Goal: Ask a question: Seek information or help from site administrators or community

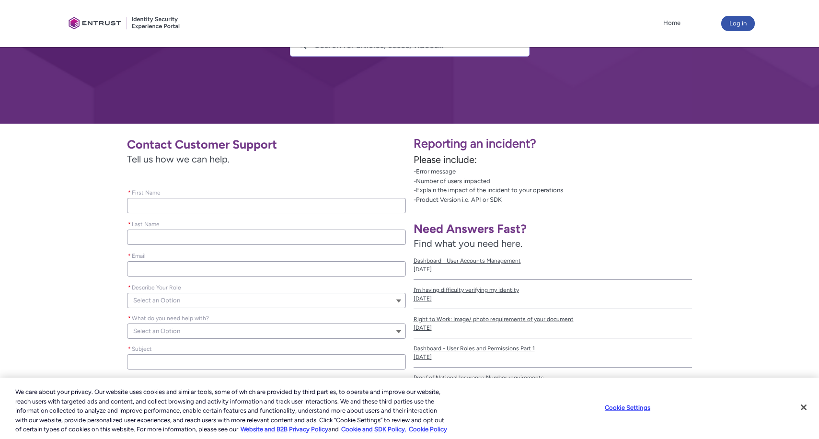
scroll to position [96, 0]
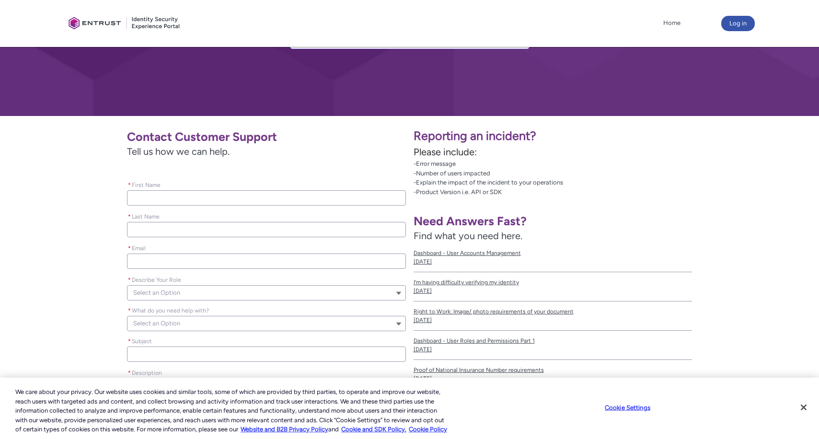
click at [400, 291] on button "Select an Option" at bounding box center [266, 292] width 279 height 15
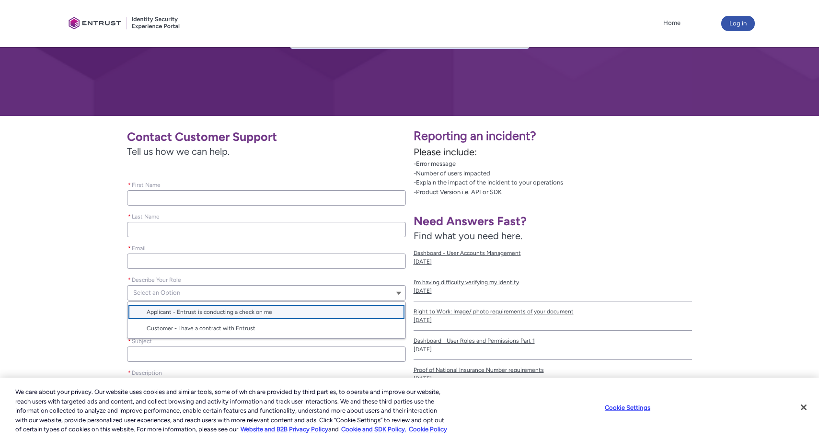
click at [400, 291] on button "Select an Option" at bounding box center [266, 292] width 279 height 15
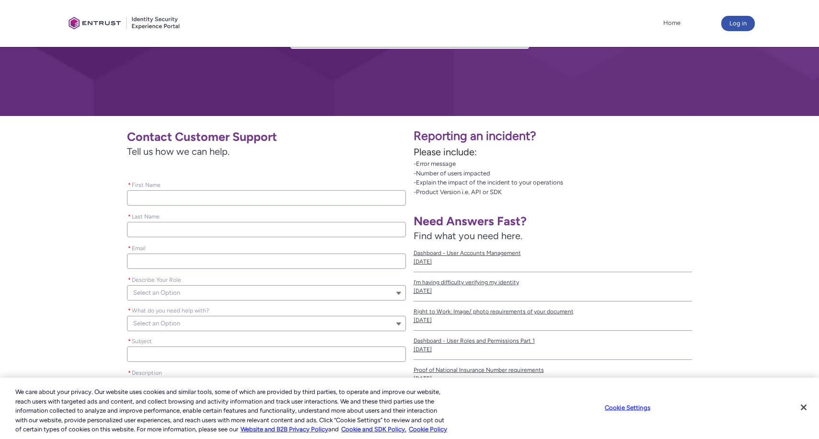
click at [160, 198] on input "* First Name" at bounding box center [266, 197] width 279 height 15
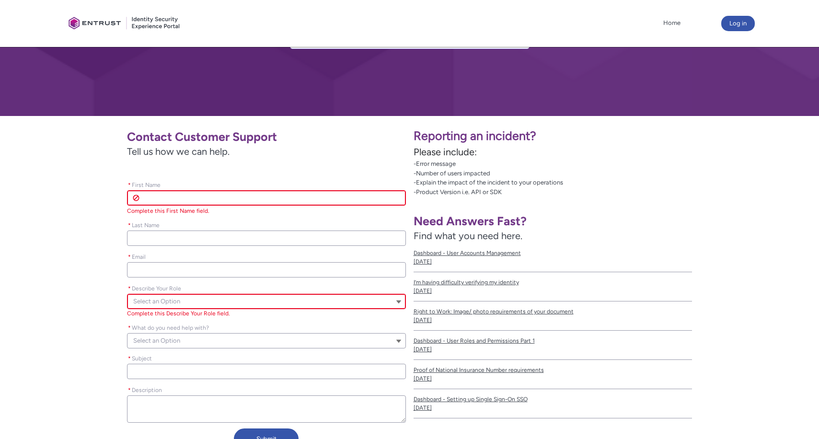
click at [164, 196] on input "* First Name" at bounding box center [266, 197] width 279 height 15
type lightning-primitive-input-simple "[PERSON_NAME]"
type input "[PERSON_NAME]"
type lightning-primitive-input-simple "[PERSON_NAME]"
type lightning-primitive-input-simple "[PERSON_NAME][EMAIL_ADDRESS][PERSON_NAME][DOMAIN_NAME]"
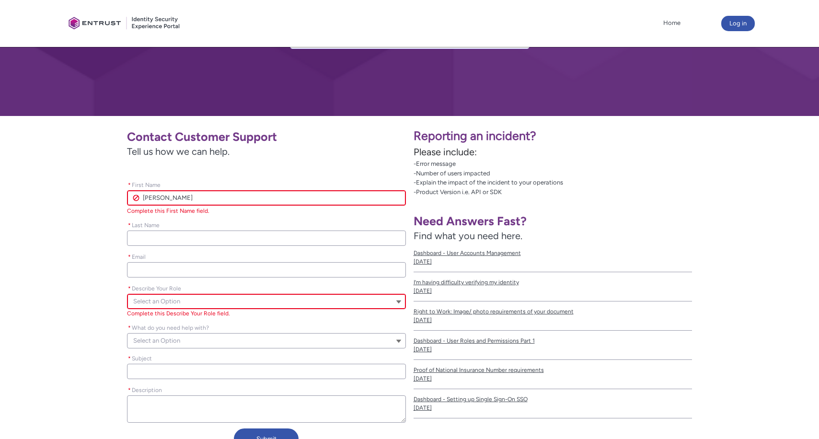
type input "[PERSON_NAME]"
type input "[PERSON_NAME][EMAIL_ADDRESS][PERSON_NAME][DOMAIN_NAME]"
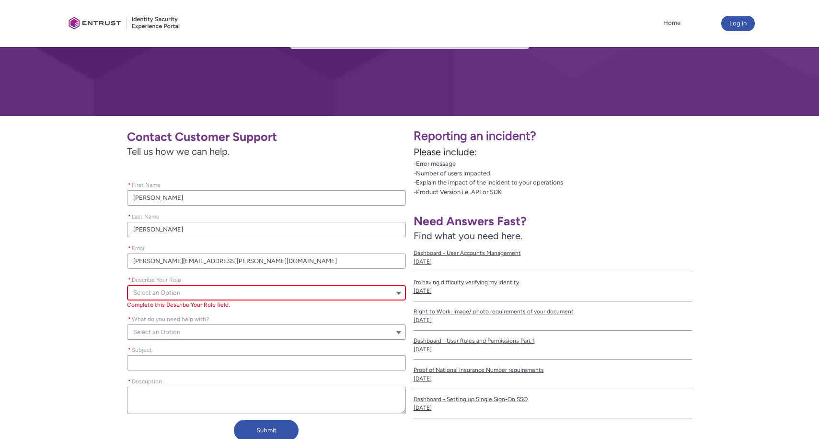
click at [398, 291] on button "Select an Option" at bounding box center [266, 292] width 279 height 15
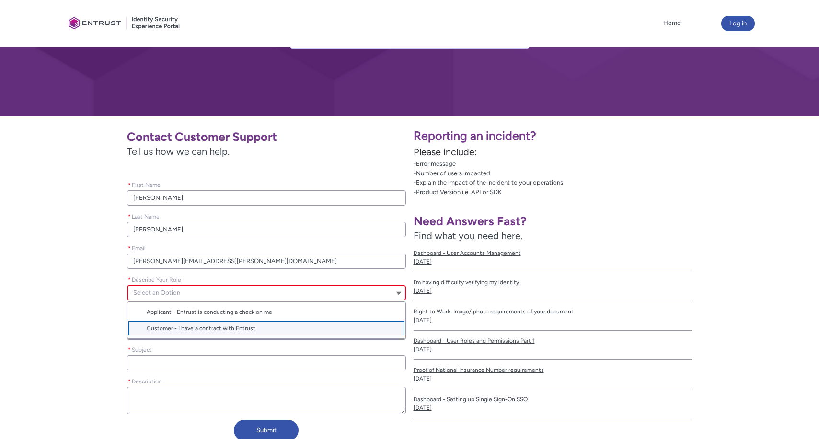
click at [249, 329] on span "Customer - I have a contract with Entrust" at bounding box center [201, 328] width 109 height 7
type lightning-combobox "Customer"
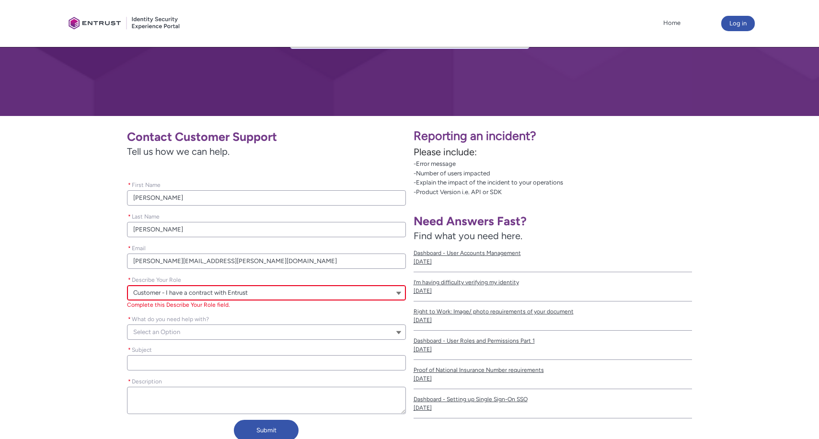
click at [149, 332] on div "* What do you need help with? Select an Option" at bounding box center [266, 326] width 279 height 31
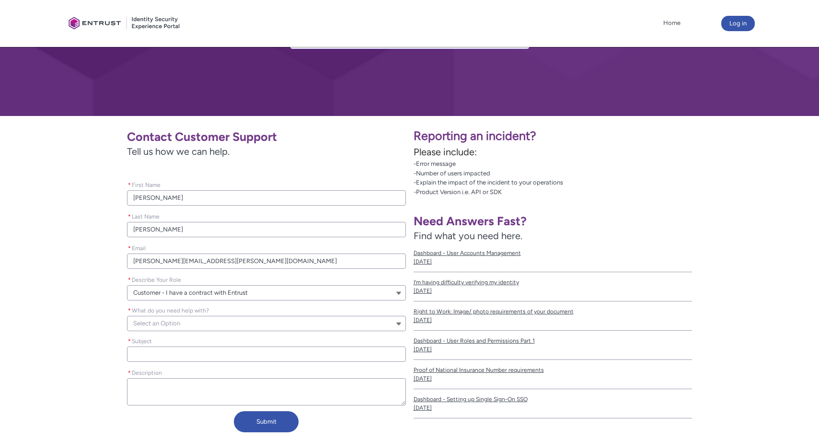
click at [398, 323] on button "Select an Option" at bounding box center [266, 323] width 279 height 15
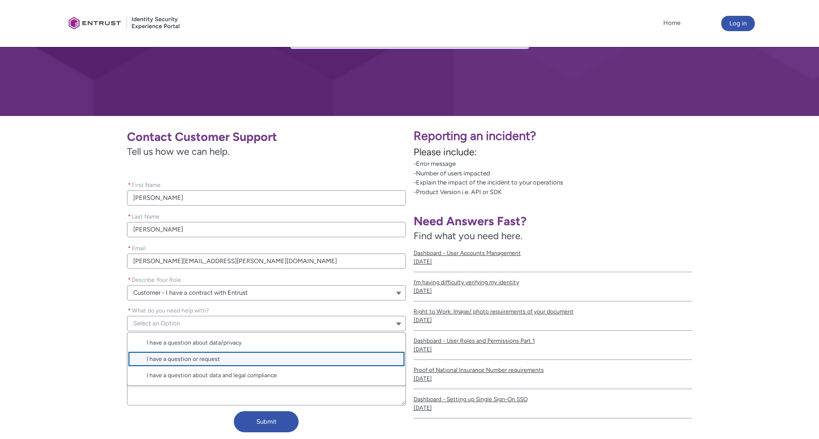
click at [215, 358] on span "I have a question or request" at bounding box center [183, 359] width 73 height 7
type lightning-combobox "I have a question or request"
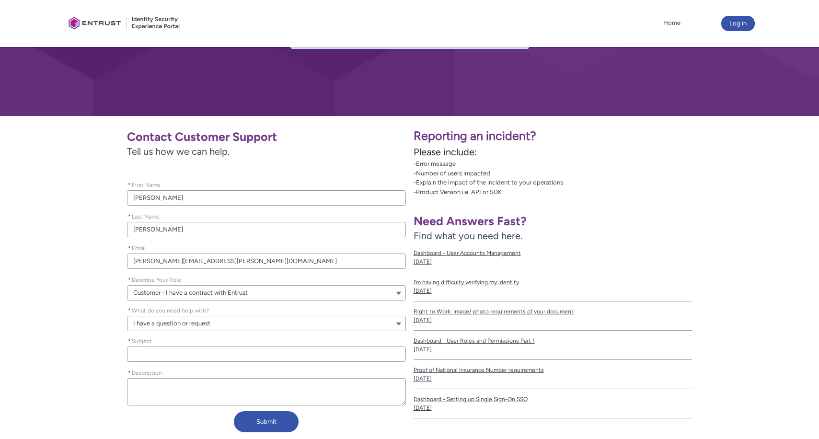
click at [173, 358] on input "* Subject" at bounding box center [266, 354] width 279 height 15
click at [396, 293] on button "Customer - I have a contract with Entrust" at bounding box center [266, 292] width 279 height 15
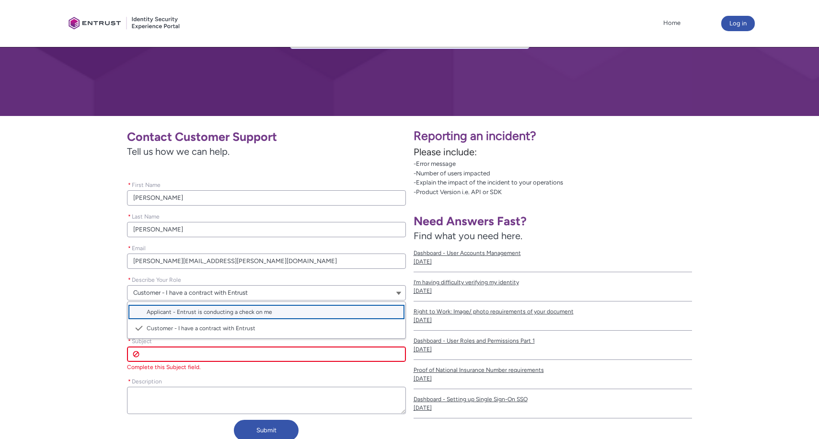
click at [268, 311] on span "Applicant - Entrust is conducting a check on me" at bounding box center [210, 312] width 126 height 7
type lightning-combobox "Applicant"
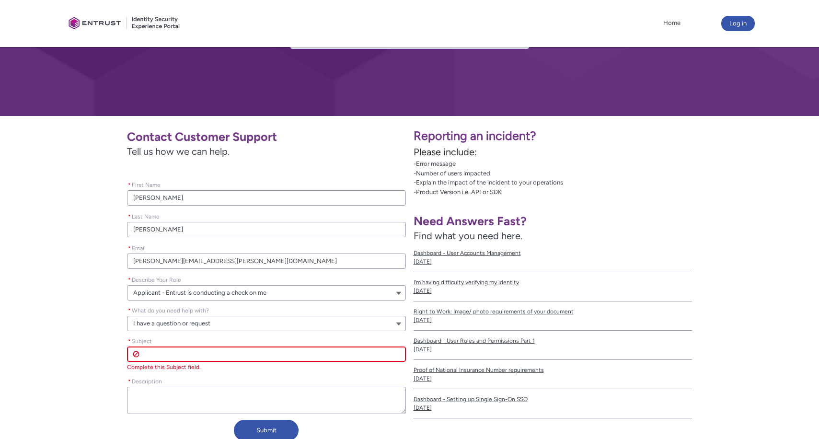
click at [195, 352] on input "* Subject" at bounding box center [266, 354] width 279 height 15
type lightning-primitive-input-simple "I"
type input "I"
type lightning-primitive-input-simple "I'"
type input "I'"
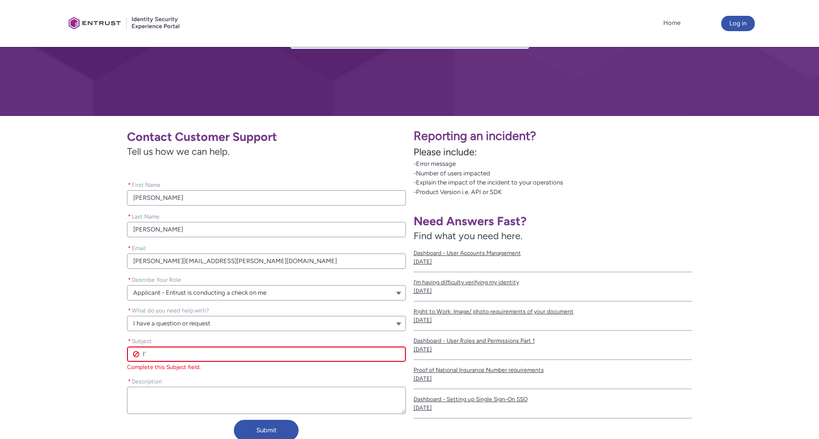
type lightning-primitive-input-simple "I'm"
type input "I'm"
type lightning-primitive-input-simple "I'm"
type input "I'm"
type lightning-primitive-input-simple "I'm l"
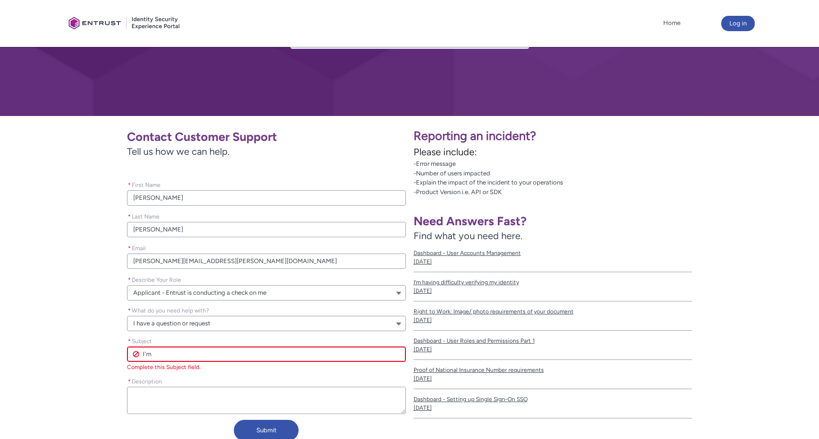
type input "I'm l"
type lightning-primitive-input-simple "I'm lo"
type input "I'm lo"
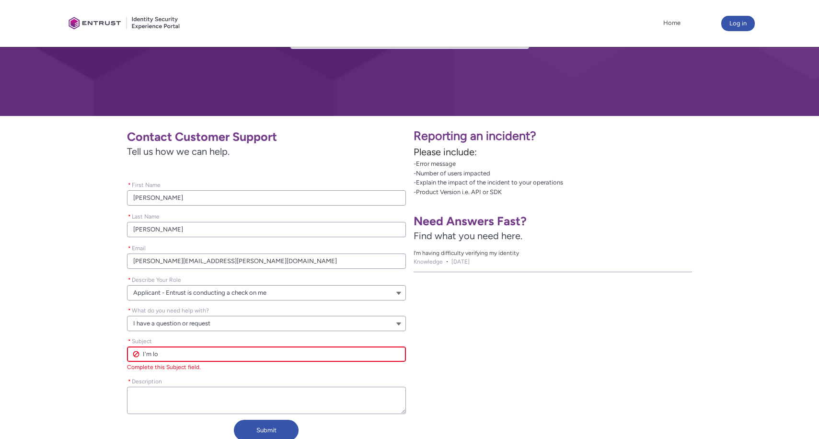
type lightning-primitive-input-simple "I'm loc"
type input "I'm loc"
type lightning-primitive-input-simple "I'm lock"
type input "I'm lock"
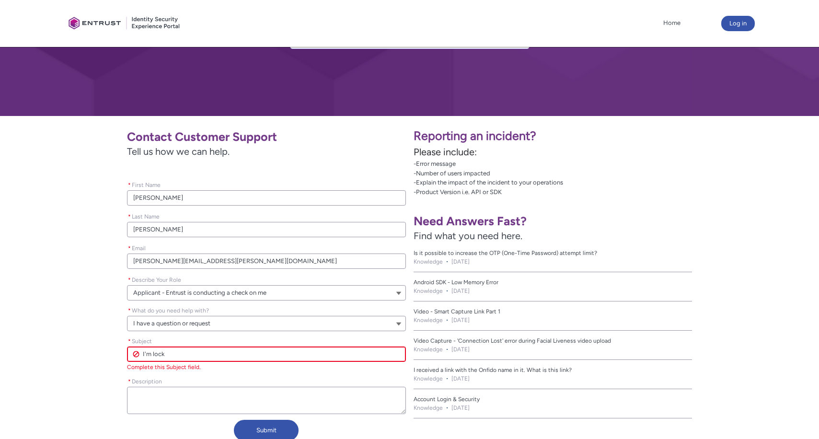
type lightning-primitive-input-simple "I'm [PERSON_NAME]"
type input "I'm [PERSON_NAME]"
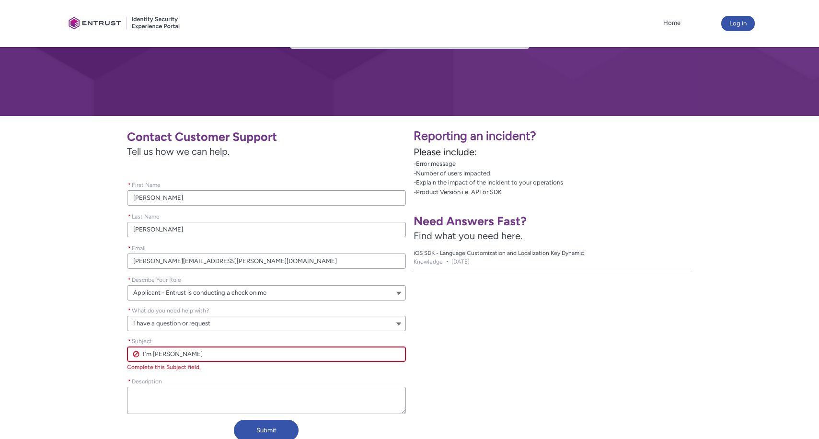
type lightning-primitive-input-simple "I'm locked"
type input "I'm locked"
type lightning-primitive-input-simple "I'm locked"
type input "I'm locked"
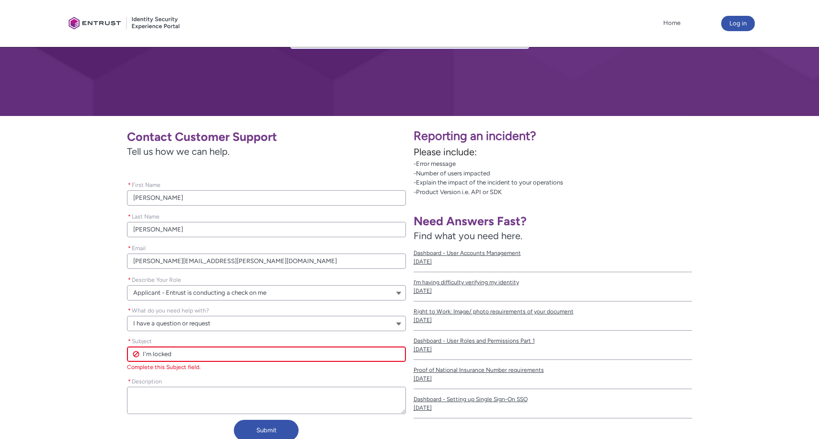
type lightning-primitive-input-simple "I'm locked o"
type input "I'm locked o"
type lightning-primitive-input-simple "I'm locked ou"
type input "I'm locked ou"
type lightning-primitive-input-simple "I'm locked out"
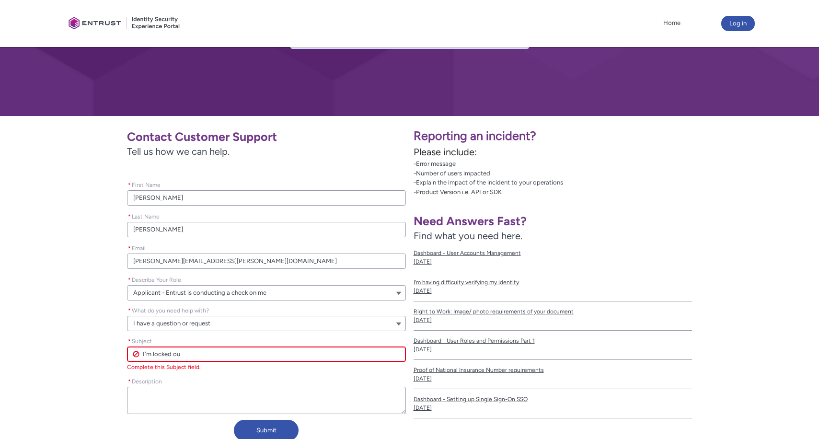
type input "I'm locked out"
type lightning-primitive-input-simple "I'm locked out"
type input "I'm locked out"
type lightning-primitive-input-simple "I'm locked out o"
type input "I'm locked out o"
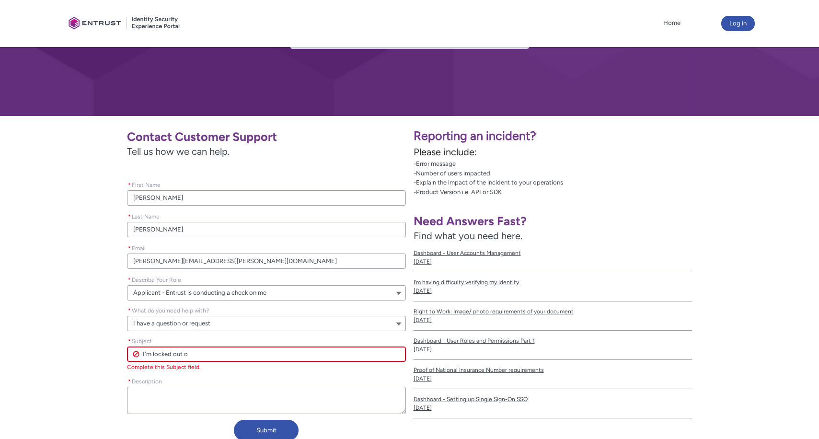
type lightning-primitive-input-simple "I'm locked out of"
type input "I'm locked out of"
type lightning-primitive-input-simple "I'm locked out of"
type input "I'm locked out of"
type lightning-primitive-input-simple "I'm locked out of E"
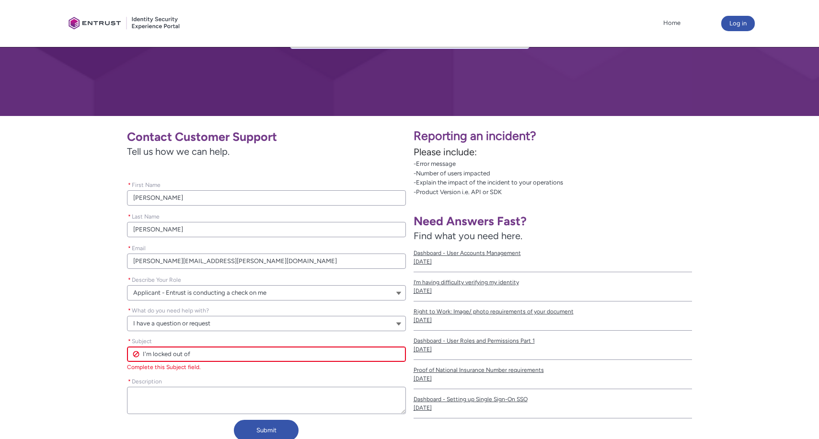
type input "I'm locked out of E"
type lightning-primitive-input-simple "I'm locked out of En"
type input "I'm locked out of En"
type lightning-primitive-input-simple "I'm locked out of Ent"
type input "I'm locked out of Ent"
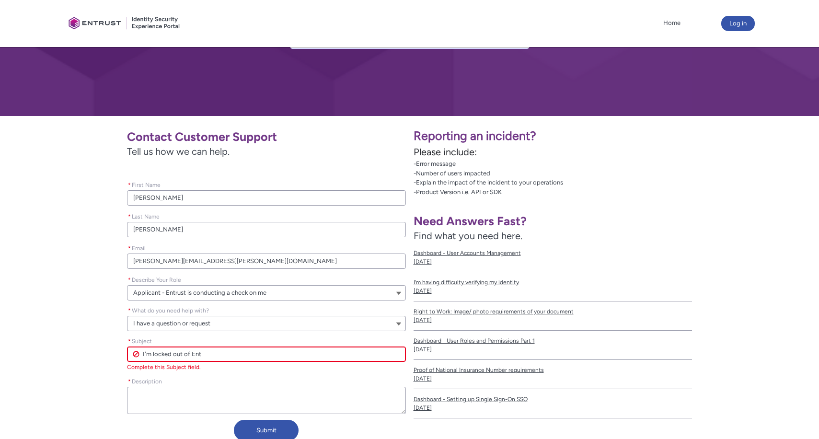
type lightning-primitive-input-simple "I'm locked out of Entr"
type input "I'm locked out of Entr"
type lightning-primitive-input-simple "I'm locked out of Entru"
type input "I'm locked out of Entru"
type lightning-primitive-input-simple "I'm locked out of Entrus"
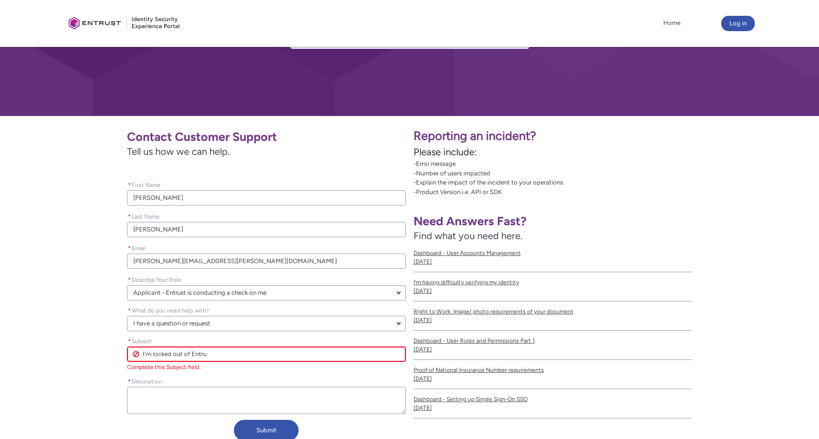
type input "I'm locked out of Entrus"
type lightning-primitive-input-simple "I'm locked out of Entrust"
type input "I'm locked out of Entrust"
type lightning-primitive-input-simple "I'm locked out of Entrus"
type input "I'm locked out of Entrus"
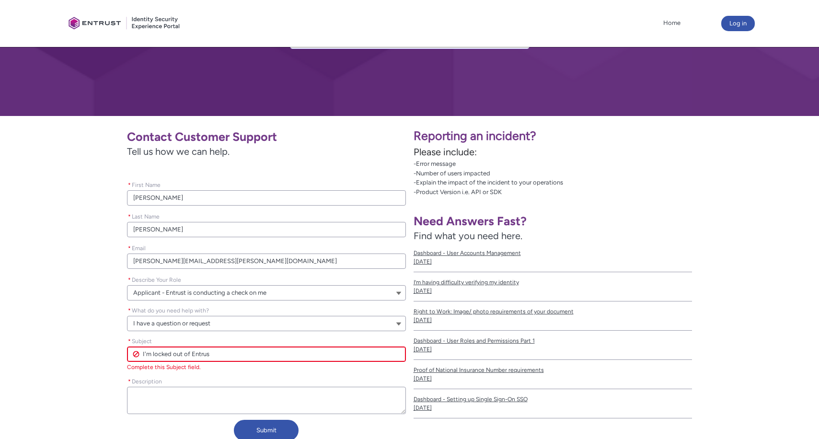
type lightning-primitive-input-simple "I'm locked out of Entru"
type input "I'm locked out of Entru"
type lightning-primitive-input-simple "I'm locked out of Entr"
type input "I'm locked out of Entr"
type lightning-primitive-input-simple "I'm locked out of Ent"
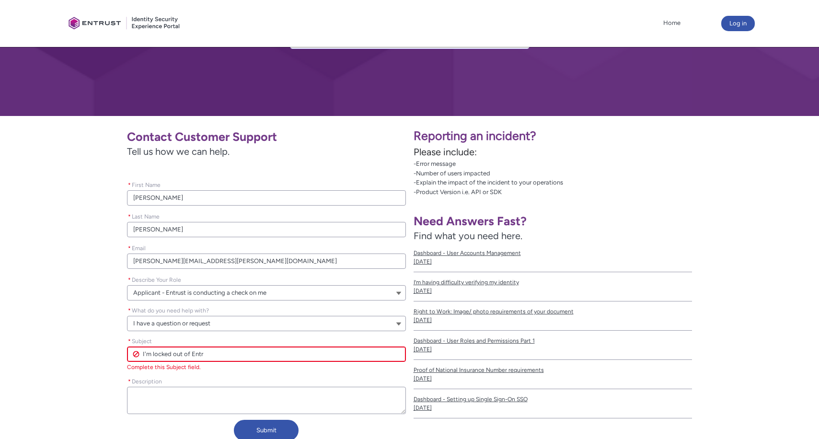
type input "I'm locked out of Ent"
type lightning-primitive-input-simple "I'm locked out of En"
type input "I'm locked out of En"
type lightning-primitive-input-simple "I'm locked out of E"
type input "I'm locked out of E"
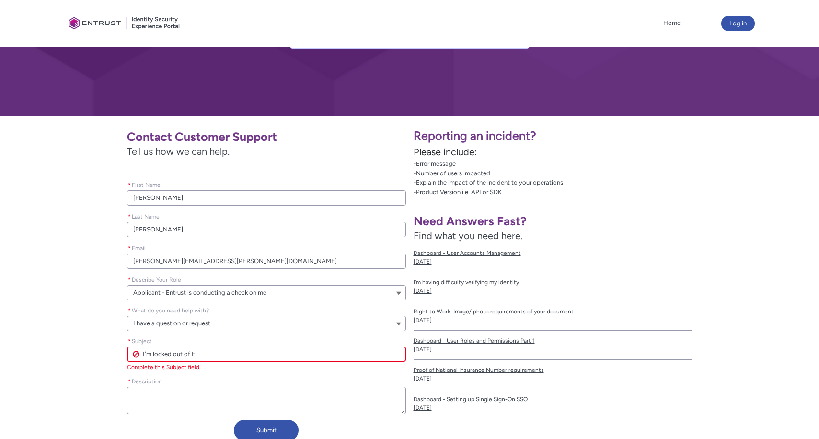
type lightning-primitive-input-simple "I'm locked out of"
type input "I'm locked out of"
type lightning-primitive-input-simple "I'm locked out of"
type input "I'm locked out of"
type lightning-primitive-input-simple "I'm locked out o"
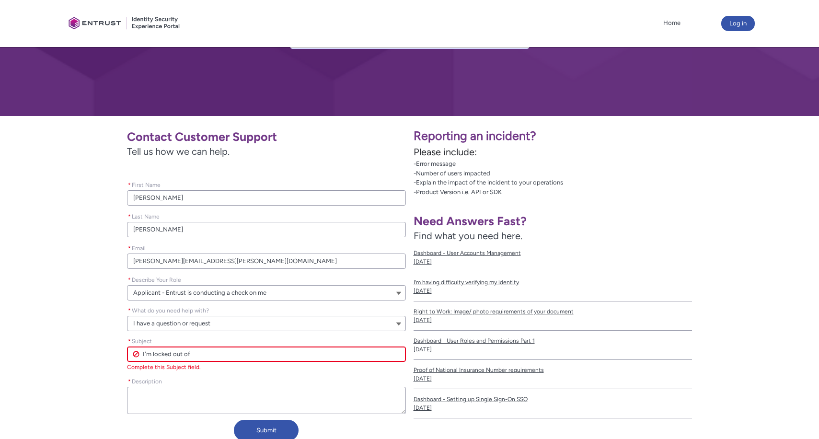
type input "I'm locked out o"
type lightning-primitive-input-simple "I'm locked out"
type input "I'm locked out"
type lightning-primitive-input-simple "I'm locked out"
type input "I'm locked out"
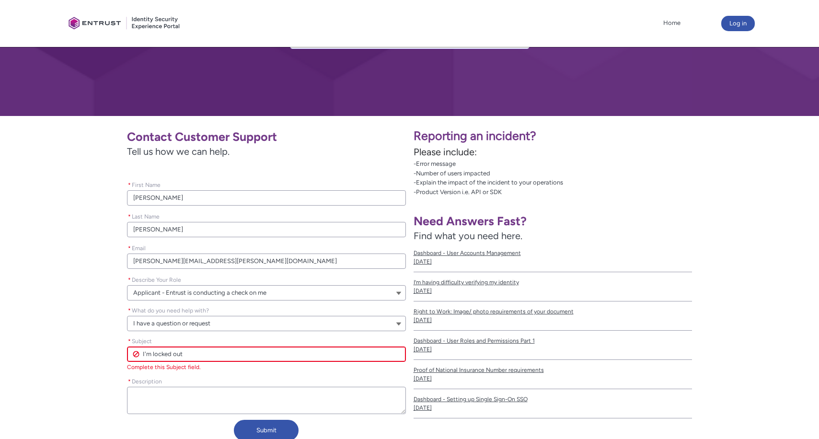
type lightning-primitive-input-simple "I'm locked ou"
type input "I'm locked ou"
type lightning-primitive-input-simple "I'm locked o"
type input "I'm locked o"
type lightning-primitive-input-simple "I'm locked"
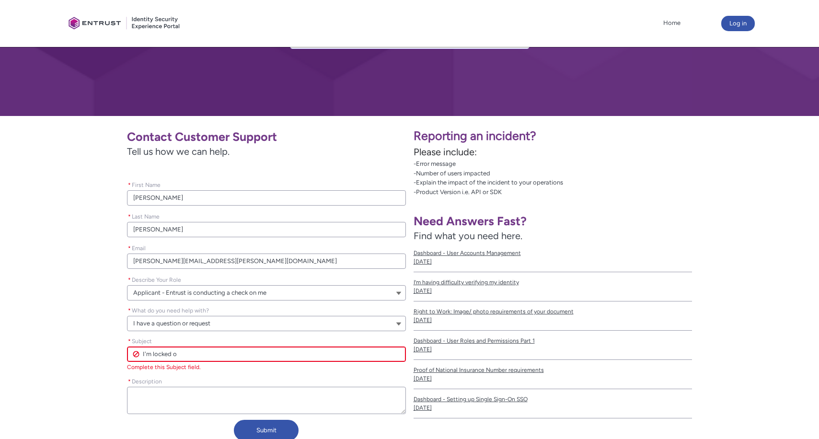
type input "I'm locked"
type lightning-primitive-input-simple "I'm locked"
type input "I'm locked"
type lightning-primitive-input-simple "I'm [PERSON_NAME]"
type input "I'm [PERSON_NAME]"
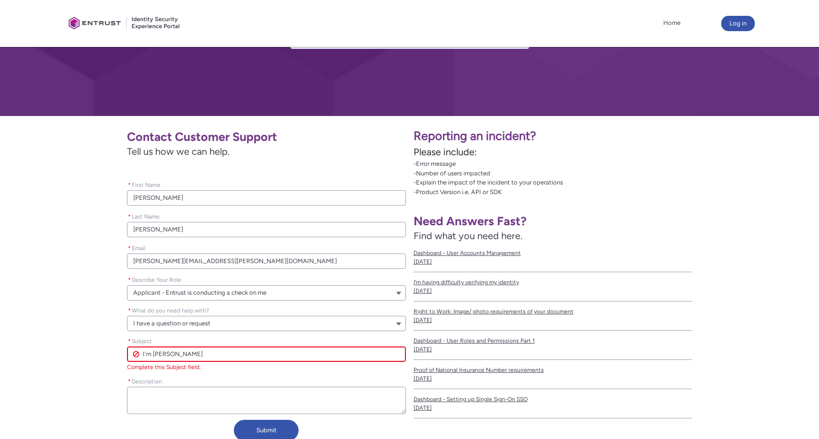
type lightning-primitive-input-simple "I'm lock"
type input "I'm lock"
type lightning-primitive-input-simple "I'm loc"
type input "I'm loc"
type lightning-primitive-input-simple "I'm lo"
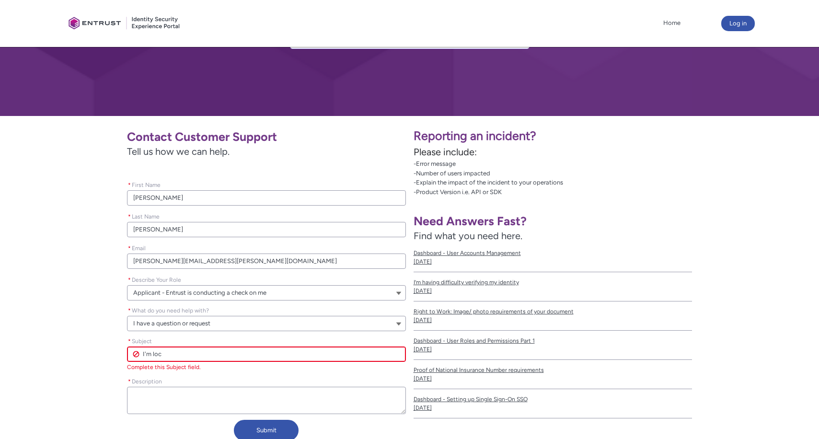
type input "I'm lo"
type lightning-primitive-input-simple "I'm l"
type input "I'm l"
type lightning-primitive-input-simple "I'm"
type input "I'm"
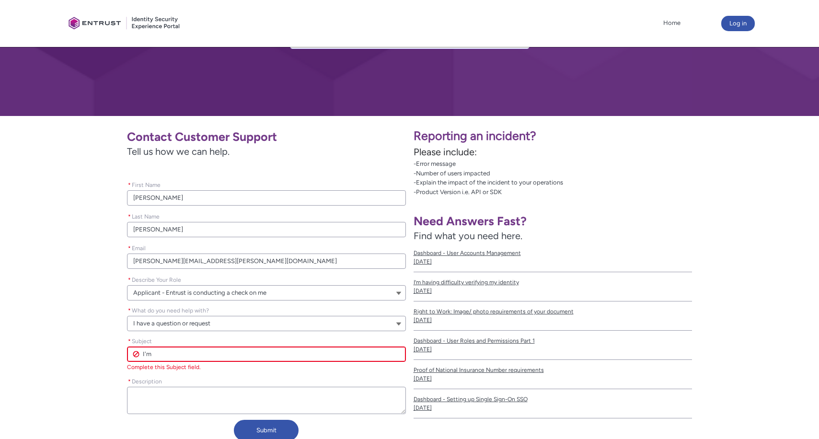
type lightning-primitive-input-simple "I'm"
type input "I'm"
type lightning-primitive-input-simple "I'"
type input "I'"
type lightning-primitive-input-simple "I"
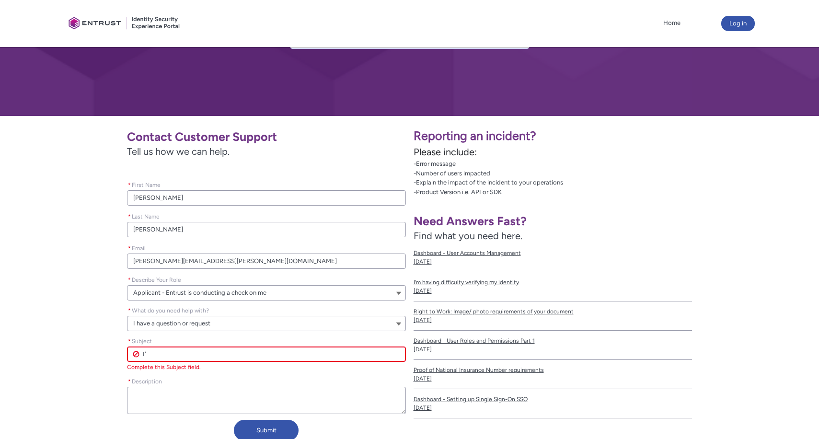
type input "I"
type lightning-primitive-input-simple "I"
type input "I"
type lightning-primitive-input-simple "Id"
type input "Id"
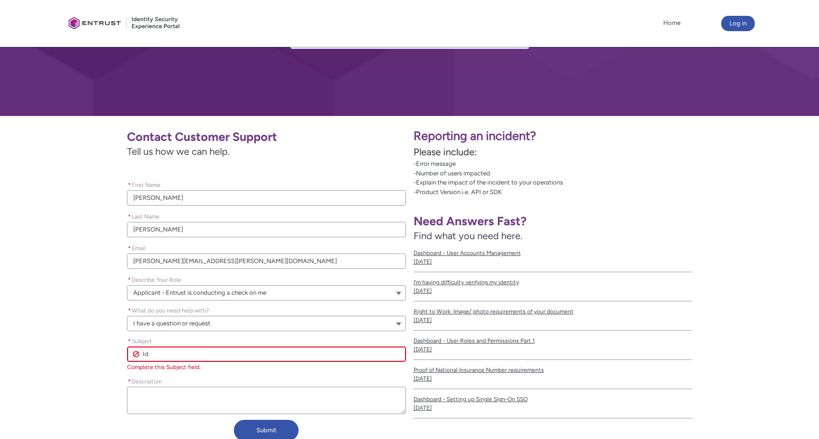
type lightning-primitive-input-simple "Ide"
type input "Ide"
type lightning-primitive-input-simple "Iden"
type input "Iden"
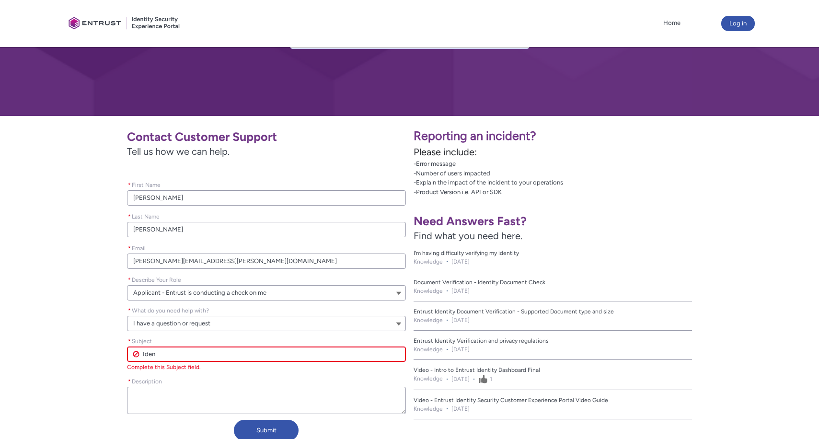
type lightning-primitive-input-simple "Ident"
type input "Ident"
type lightning-primitive-input-simple "Identi"
type input "Identi"
type lightning-primitive-input-simple "Identit"
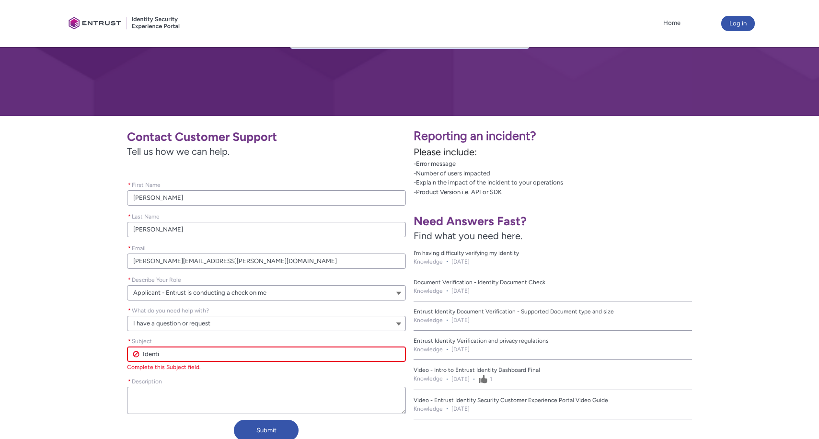
type input "Identit"
type lightning-primitive-input-simple "Identity"
type input "Identity"
type lightning-primitive-input-simple "Identity"
type input "Identity"
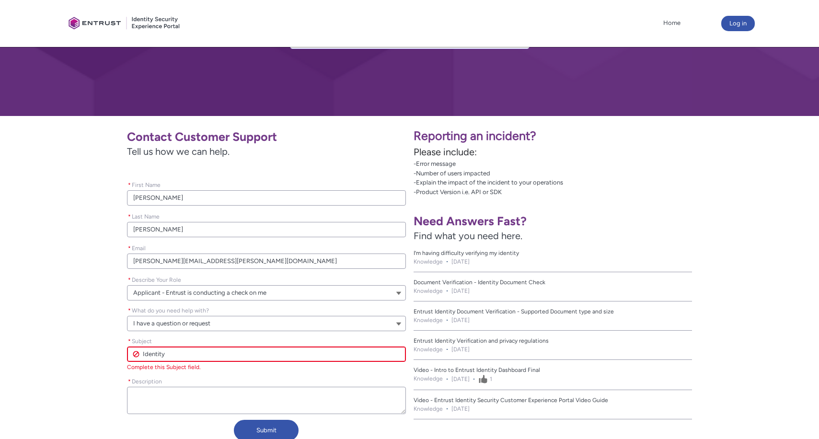
type lightning-primitive-input-simple "Identity b"
type input "Identity b"
type lightning-primitive-input-simple "Identity bl"
type input "Identity bl"
type lightning-primitive-input-simple "Identity blo"
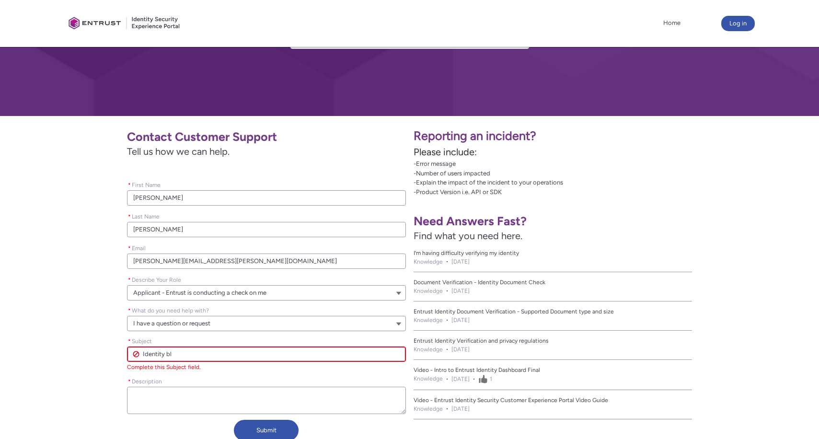
type input "Identity blo"
type lightning-primitive-input-simple "Identity bloc"
type input "Identity bloc"
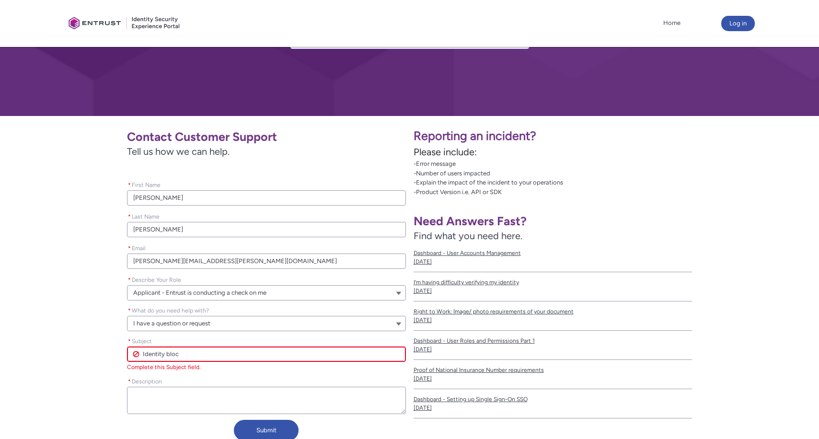
type lightning-primitive-input-simple "Identity block"
type input "Identity block"
type lightning-primitive-input-simple "Identity blocke"
type input "Identity blocke"
type lightning-primitive-input-simple "Identity blocked"
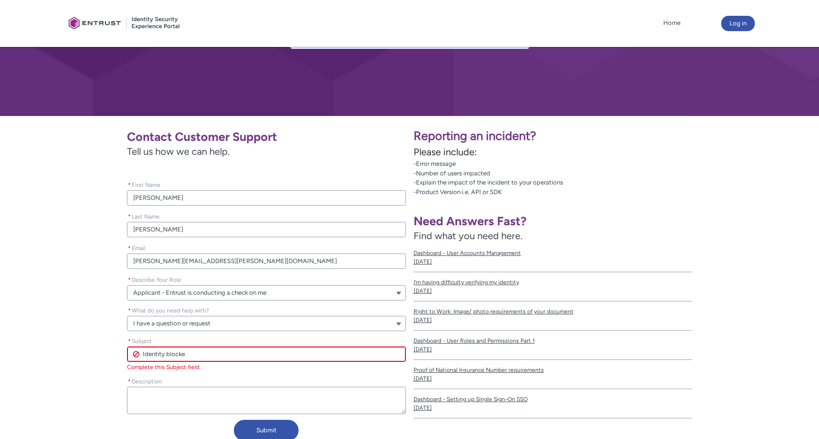
type input "Identity blocked"
click at [150, 396] on textarea "* Description" at bounding box center [266, 400] width 279 height 27
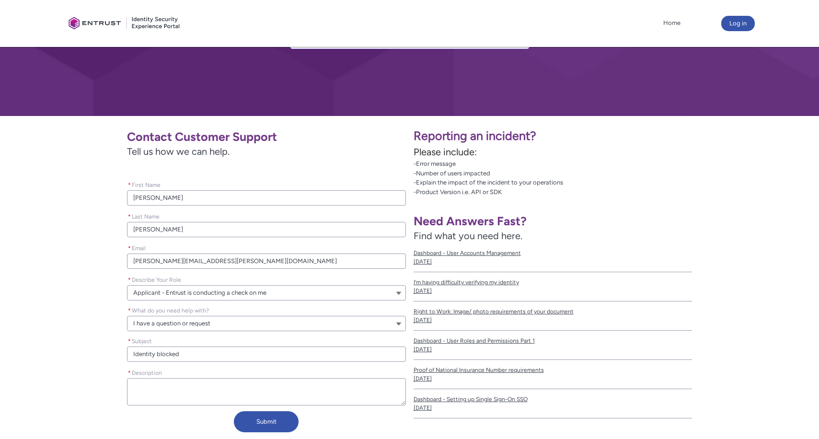
type lightning-textarea "T"
type textarea "T"
type lightning-textarea "Th"
type textarea "Th"
type lightning-textarea "The"
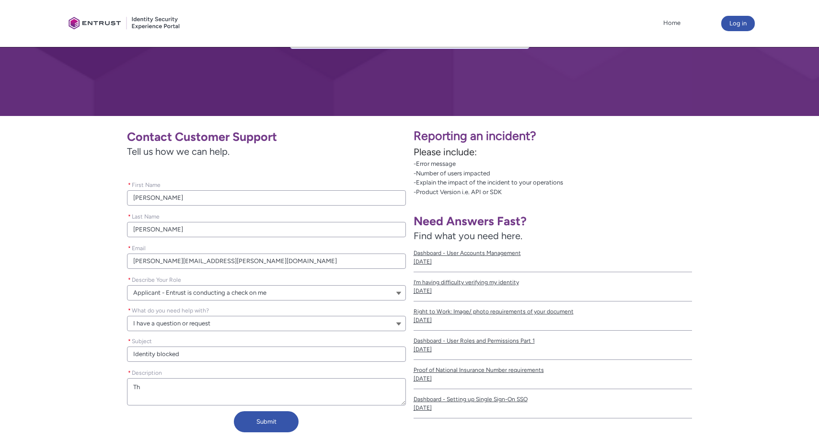
type textarea "The"
type lightning-textarea "The"
type textarea "The"
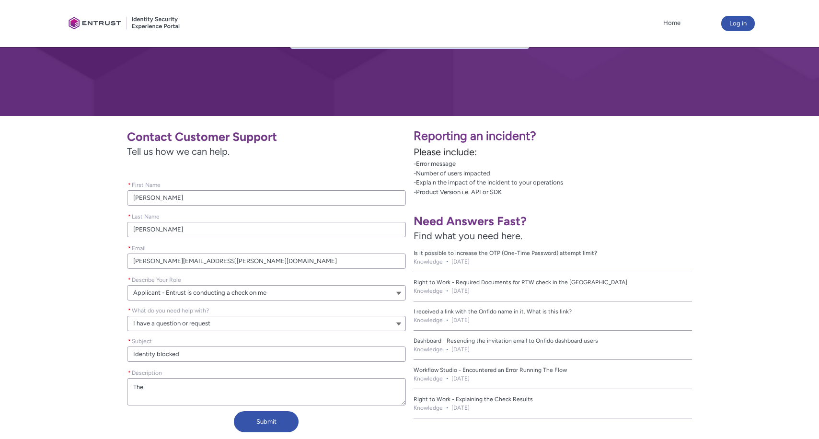
type lightning-textarea "The s"
type textarea "The s"
type lightning-textarea "The so"
type textarea "The so"
type lightning-textarea "The sof"
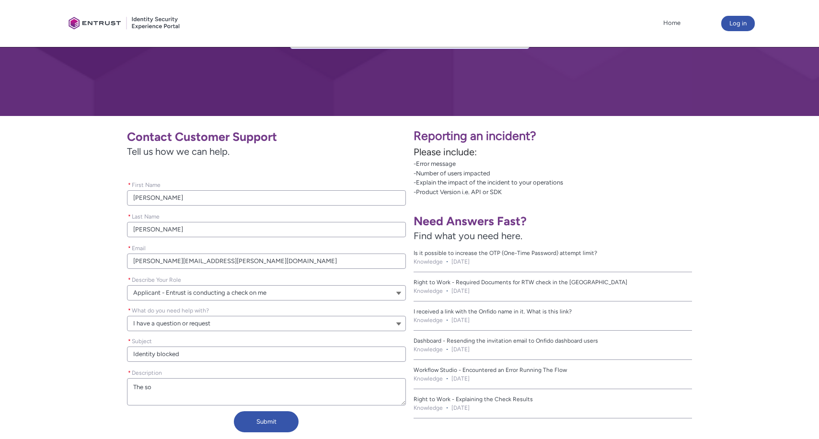
type textarea "The sof"
type lightning-textarea "The soft"
type textarea "The soft"
type lightning-textarea "The soft"
type textarea "The soft"
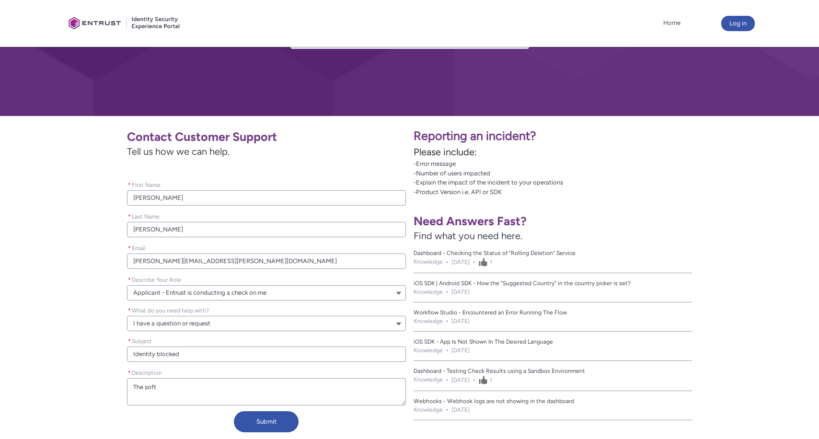
type lightning-textarea "The soft t"
type textarea "The soft t"
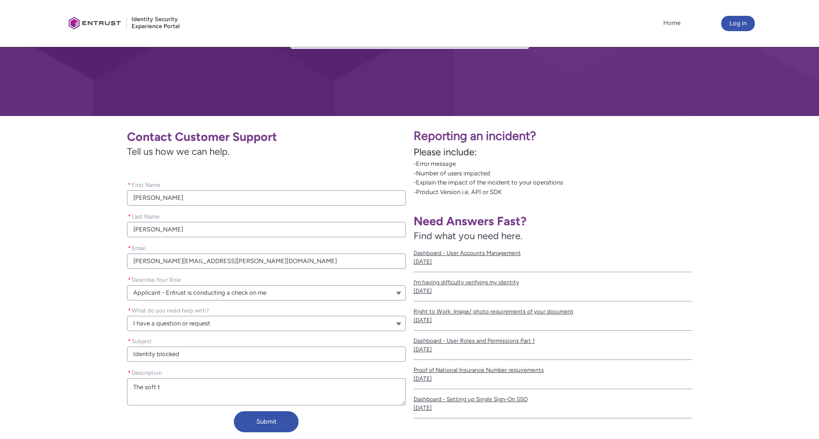
type lightning-textarea "The soft to"
type textarea "The soft to"
type lightning-textarea "The soft tok"
type textarea "The soft tok"
type lightning-textarea "The soft toke"
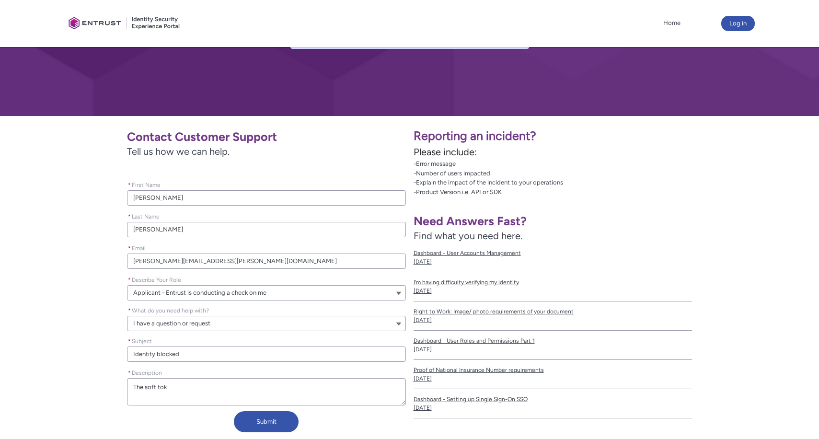
type textarea "The soft toke"
type lightning-textarea "The soft token"
type textarea "The soft token"
type lightning-textarea "The soft token"
type textarea "The soft token"
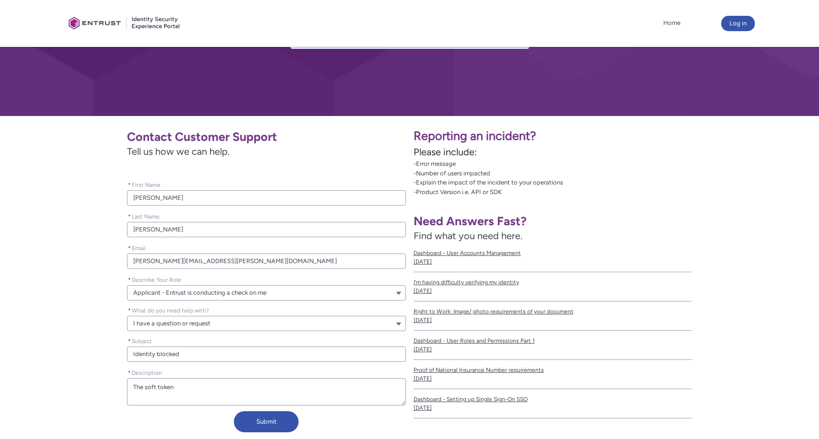
type lightning-textarea "The soft token C"
type textarea "The soft token C"
type lightning-textarea "The soft token CD"
type textarea "The soft token CD"
type lightning-textarea "The soft token CDC"
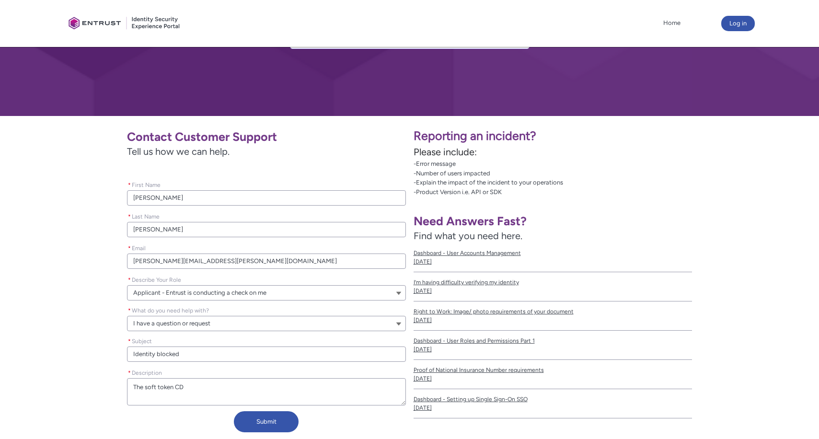
type textarea "The soft token CDC"
type lightning-textarea "The soft token CDC"
type textarea "The soft token CDC"
click at [143, 388] on textarea "* Description" at bounding box center [266, 391] width 279 height 27
type lightning-textarea "Th soft token CDC"
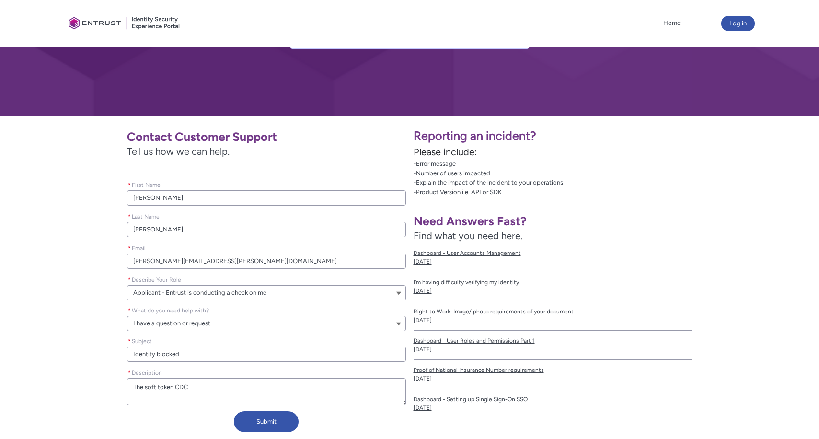
type textarea "Th soft token CDC"
type lightning-textarea "T soft token CDC"
type textarea "T soft token CDC"
type lightning-textarea "soft token CDC"
type textarea "soft token CDC"
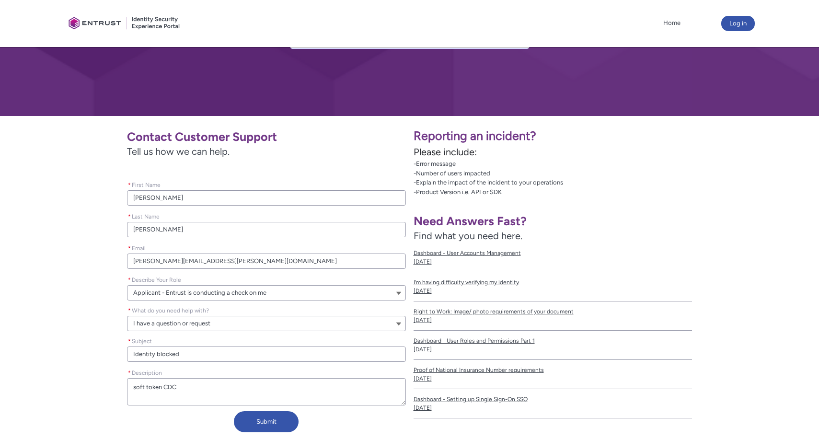
type lightning-textarea "M soft token CDC"
type textarea "M soft token CDC"
type lightning-textarea "My soft token CDC"
type textarea "My soft token CDC"
click at [197, 389] on textarea "* Description" at bounding box center [266, 391] width 279 height 27
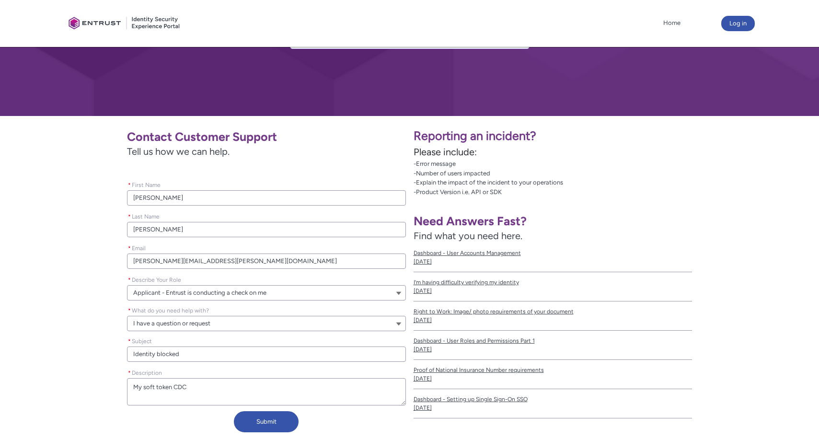
type lightning-textarea "My soft token CDC S"
type textarea "My soft token CDC S"
type lightning-textarea "My soft token CDC Sa"
type textarea "My soft token CDC Sa"
type lightning-textarea "My soft token CDC [PERSON_NAME]"
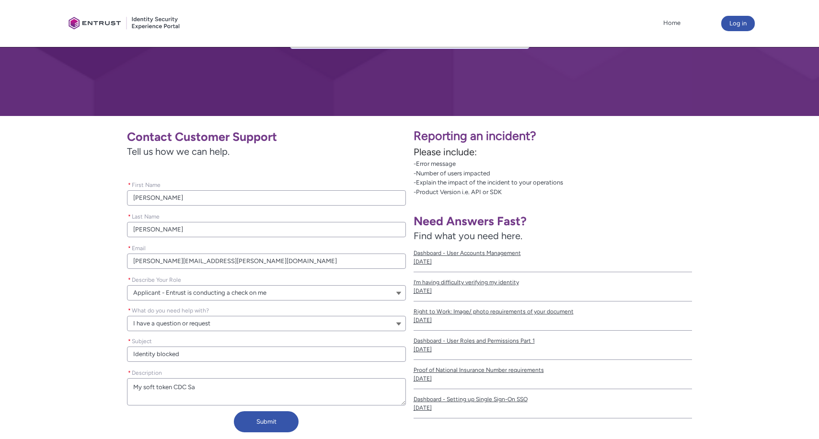
type textarea "My soft token CDC [PERSON_NAME]"
type lightning-textarea "My soft token CDC [PERSON_NAME]"
type textarea "My soft token CDC [PERSON_NAME]"
type lightning-textarea "My soft token CDC [PERSON_NAME]"
type textarea "My soft token CDC [PERSON_NAME]"
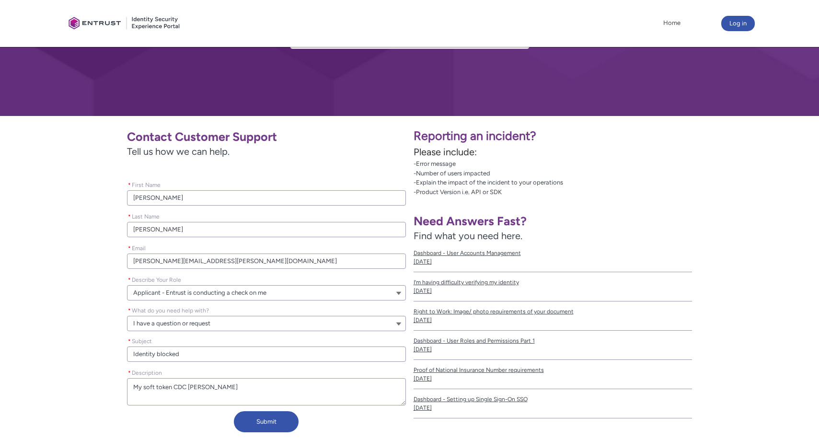
type lightning-textarea "My soft token CDC [PERSON_NAME] h"
click at [345, 387] on textarea "* Description" at bounding box center [266, 391] width 279 height 27
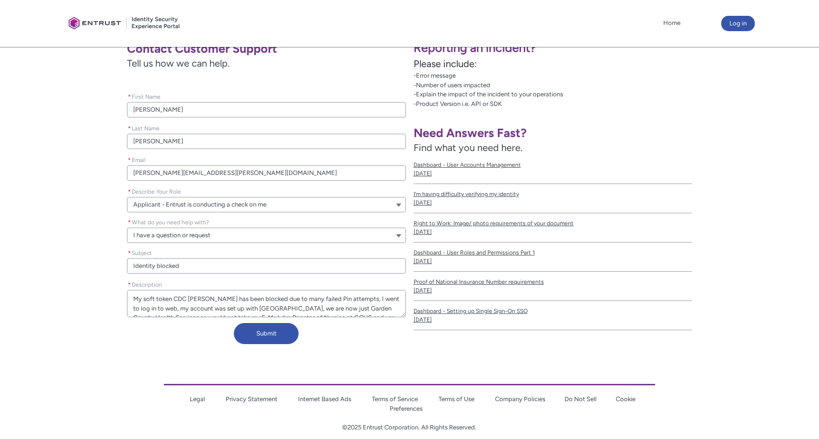
scroll to position [196, 0]
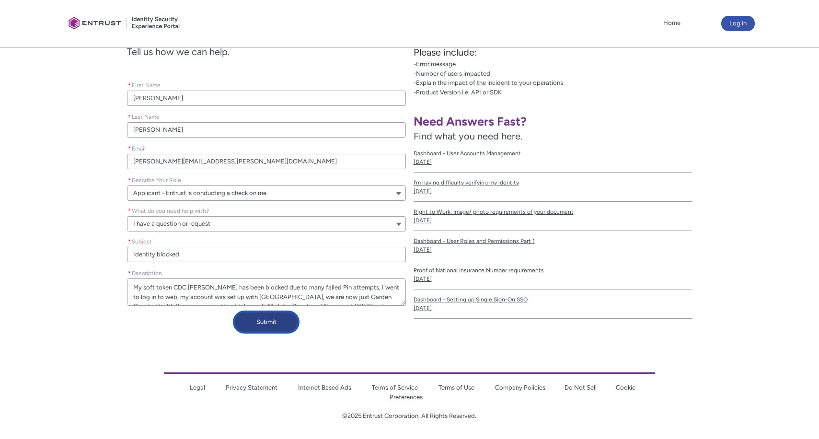
click at [263, 323] on button "Submit" at bounding box center [266, 322] width 65 height 21
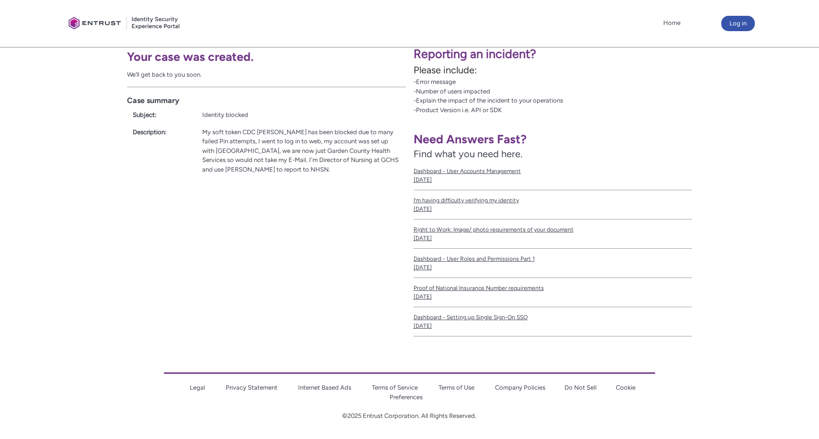
scroll to position [178, 0]
